Goal: Task Accomplishment & Management: Manage account settings

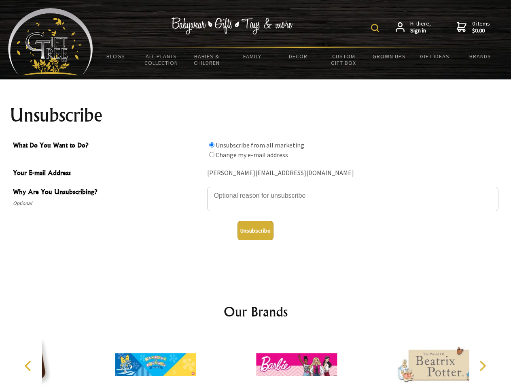
click at [376, 28] on img at bounding box center [375, 28] width 8 height 8
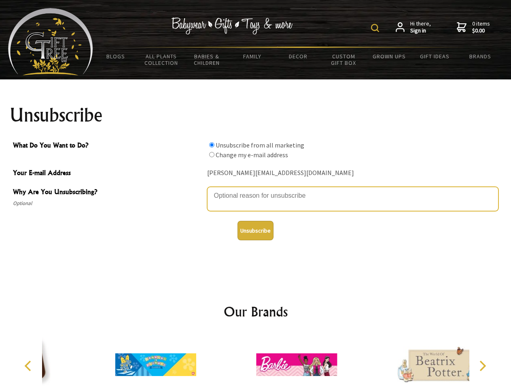
click at [256, 189] on textarea "Why Are You Unsubscribing?" at bounding box center [352, 199] width 291 height 24
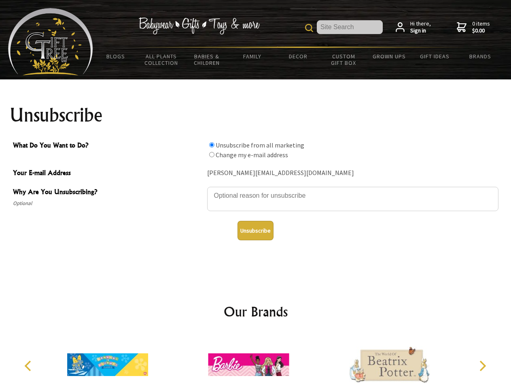
click at [212, 145] on input "What Do You Want to Do?" at bounding box center [211, 144] width 5 height 5
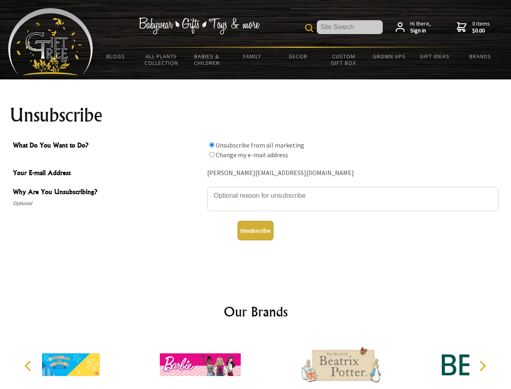
click at [212, 154] on input "What Do You Want to Do?" at bounding box center [211, 154] width 5 height 5
radio input "true"
click at [255, 230] on button "Unsubscribe" at bounding box center [256, 230] width 36 height 19
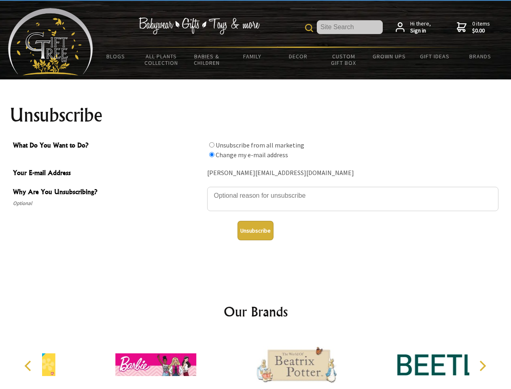
click at [256, 361] on img at bounding box center [296, 364] width 81 height 61
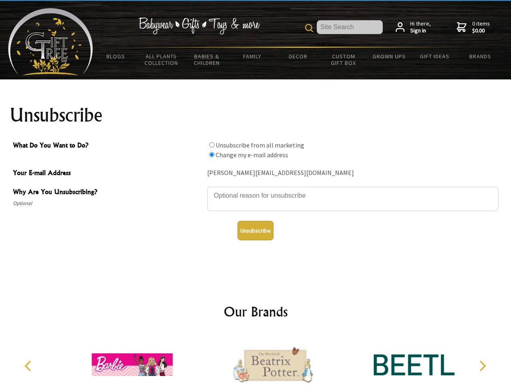
click at [29, 366] on icon "Previous" at bounding box center [28, 365] width 11 height 11
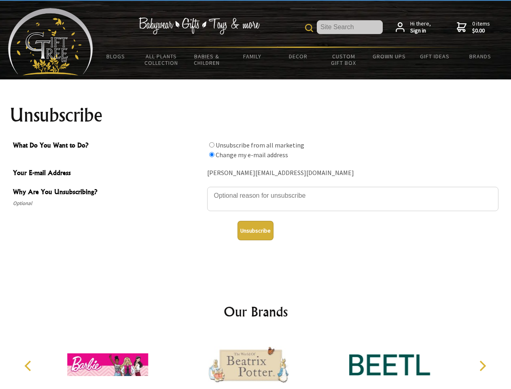
click at [483, 366] on icon "Next" at bounding box center [482, 365] width 11 height 11
